Goal: Unclear

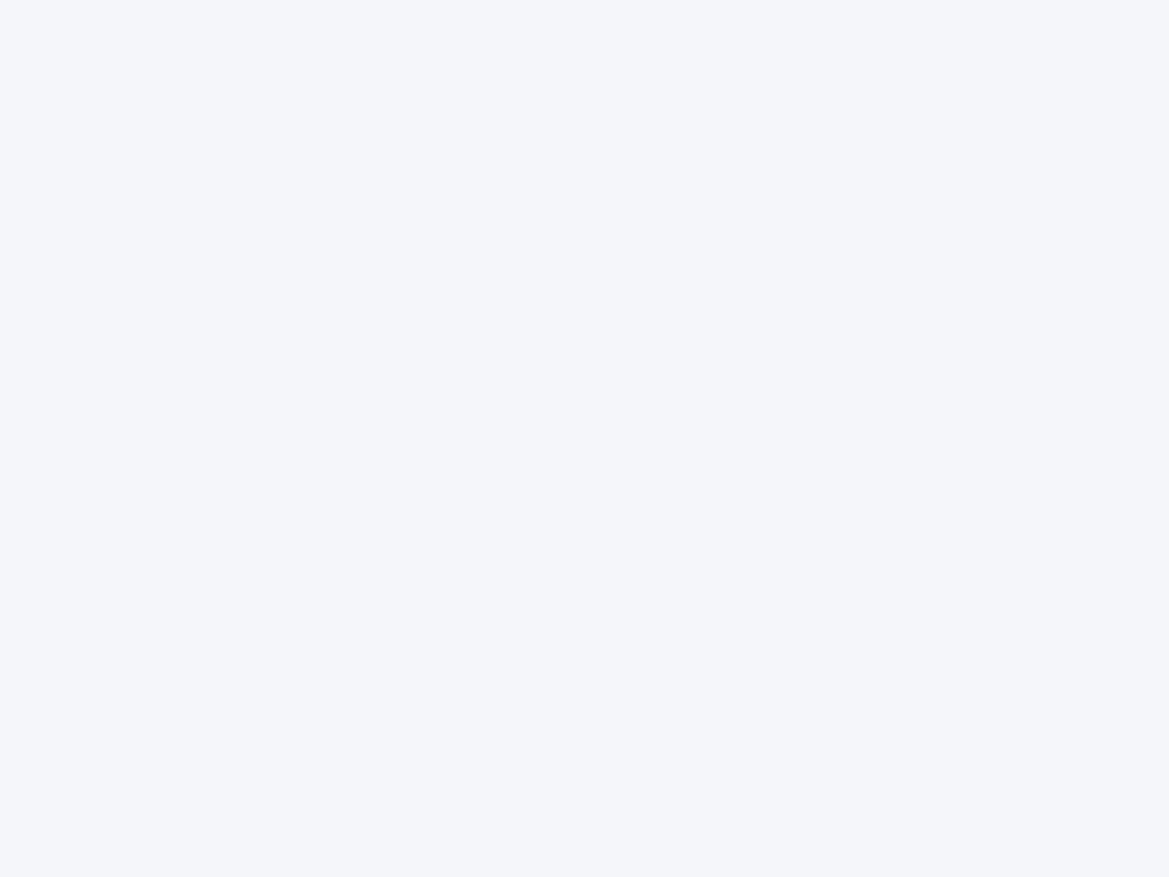
click at [584, 438] on div at bounding box center [584, 438] width 1169 height 877
